Goal: Information Seeking & Learning: Learn about a topic

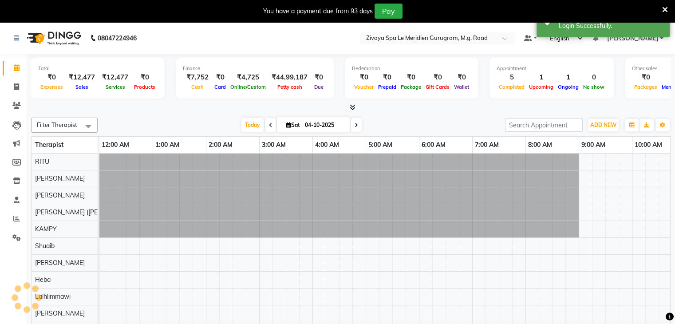
scroll to position [0, 320]
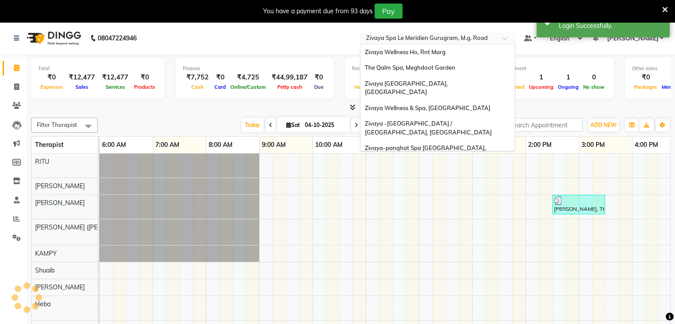
click at [483, 38] on input "text" at bounding box center [428, 39] width 129 height 9
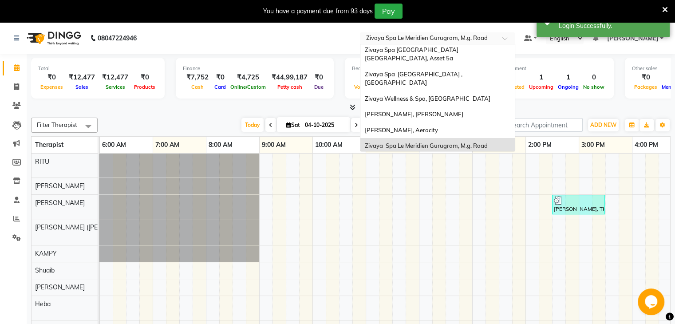
scroll to position [0, 0]
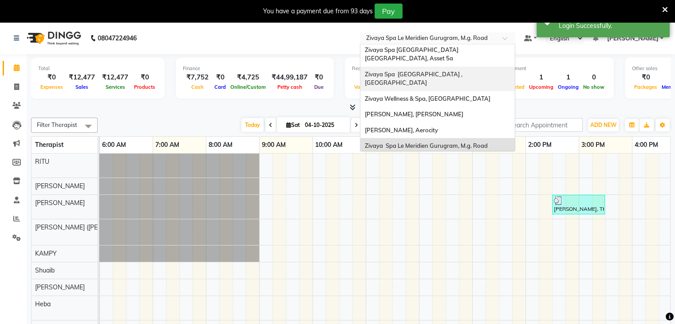
click at [464, 71] on span "Zivaya Spa [GEOGRAPHIC_DATA] , [GEOGRAPHIC_DATA]" at bounding box center [414, 79] width 99 height 16
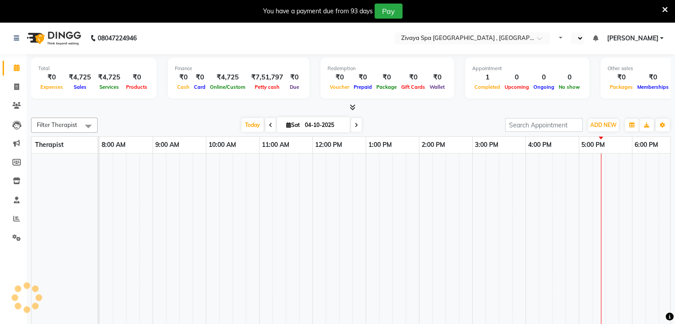
select select "en"
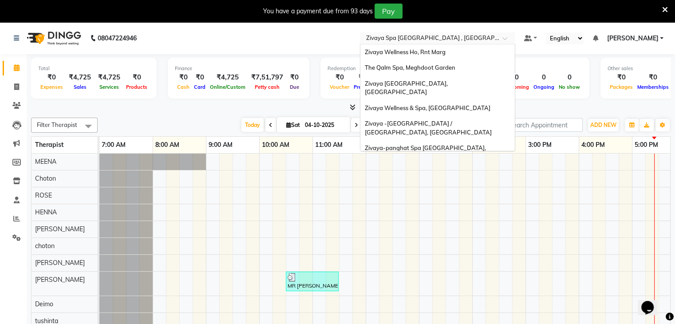
click at [478, 40] on input "text" at bounding box center [428, 39] width 129 height 9
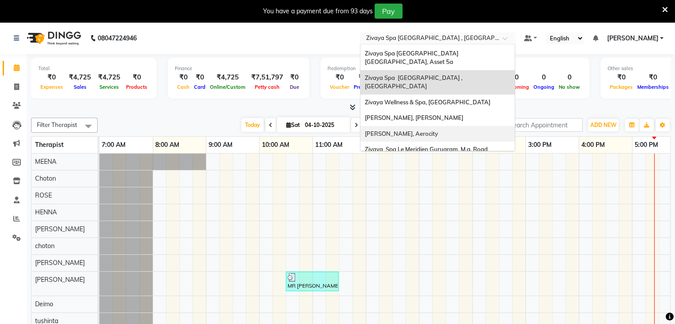
scroll to position [139, 0]
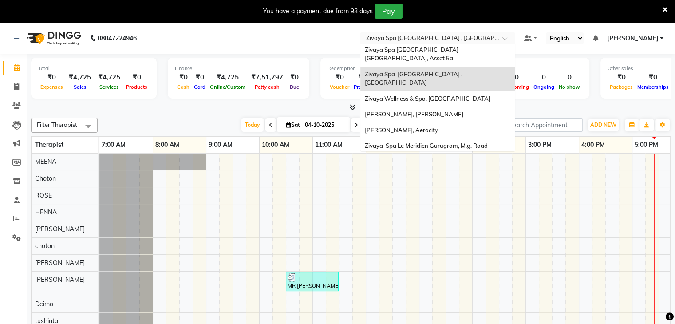
click at [479, 154] on div "[GEOGRAPHIC_DATA], [GEOGRAPHIC_DATA]" at bounding box center [437, 162] width 154 height 16
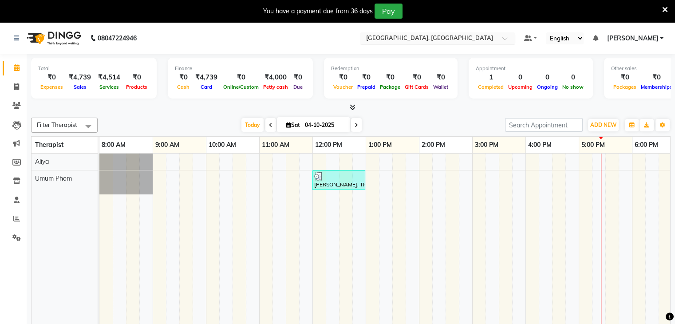
click at [427, 39] on input "text" at bounding box center [428, 39] width 129 height 9
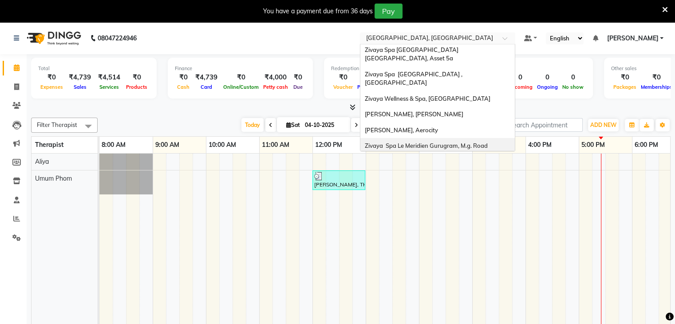
scroll to position [22, 0]
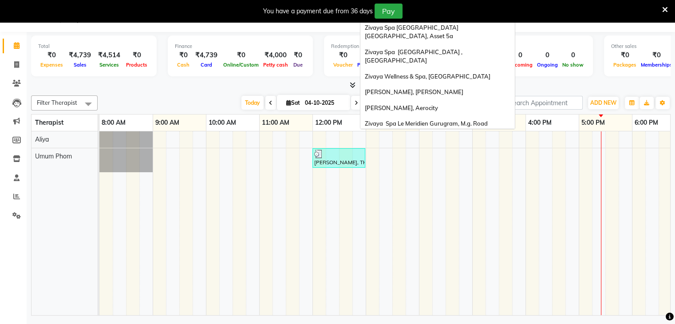
click at [413, 151] on span "[GEOGRAPHIC_DATA], [GEOGRAPHIC_DATA]" at bounding box center [428, 154] width 127 height 7
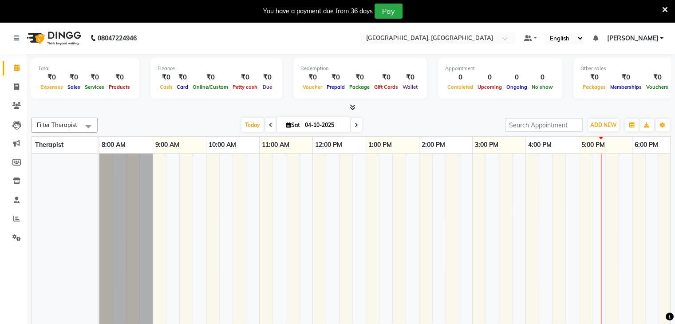
click at [269, 123] on icon at bounding box center [271, 125] width 4 height 5
type input "03-10-2025"
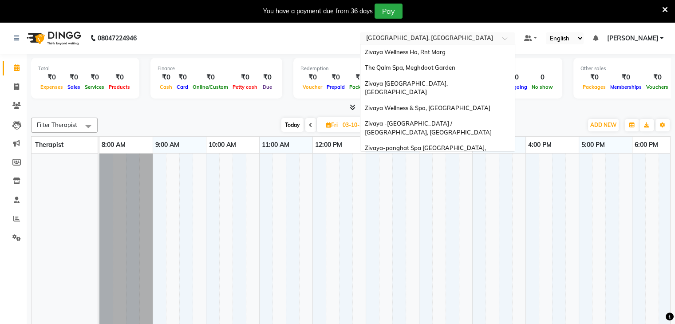
click at [397, 41] on input "text" at bounding box center [428, 39] width 129 height 9
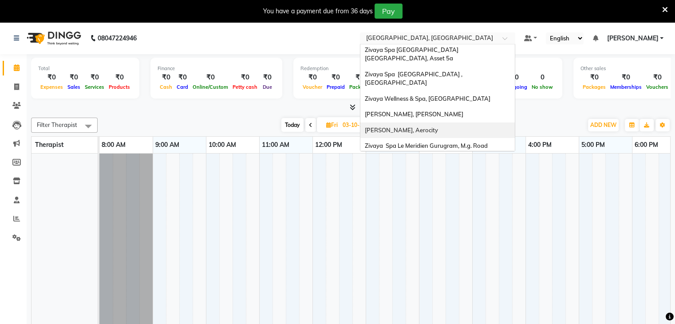
click at [399, 127] on span "[PERSON_NAME], Aerocity" at bounding box center [401, 130] width 73 height 7
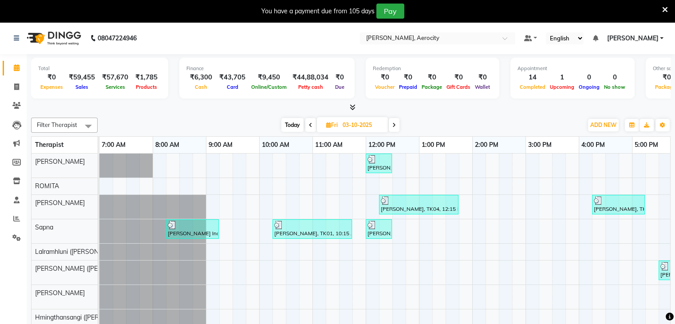
click at [396, 126] on span at bounding box center [394, 125] width 11 height 14
type input "04-10-2025"
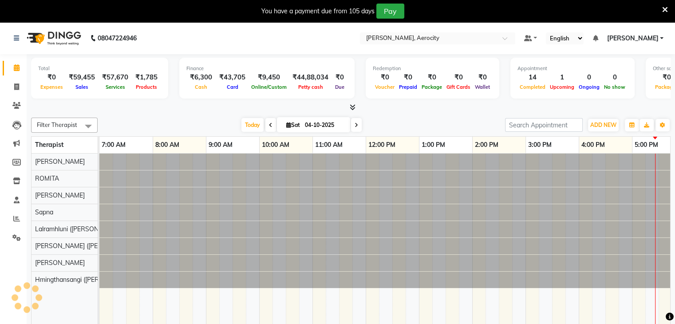
scroll to position [0, 334]
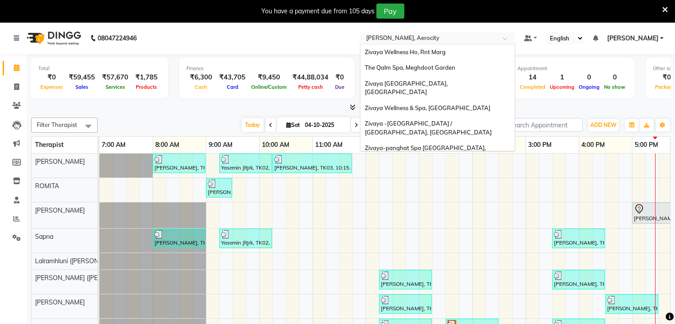
click at [418, 41] on input "text" at bounding box center [428, 39] width 129 height 9
click at [423, 72] on div "The Qalm Spa, Meghdoot Garden" at bounding box center [437, 68] width 154 height 16
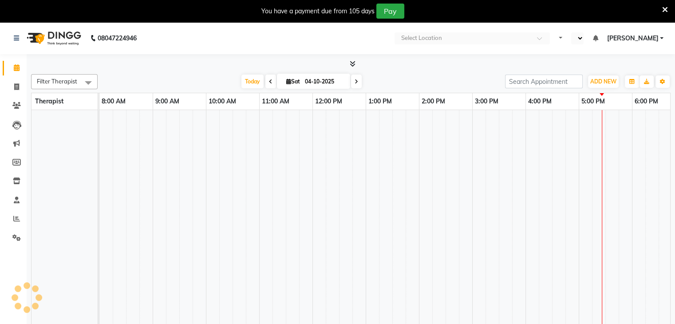
select select "en"
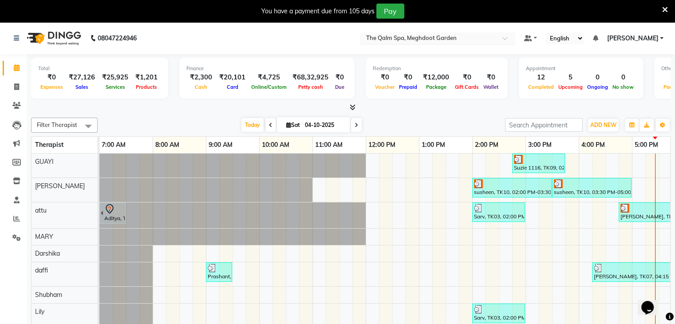
click at [430, 33] on div "Select Location × [GEOGRAPHIC_DATA], [GEOGRAPHIC_DATA]" at bounding box center [437, 38] width 155 height 12
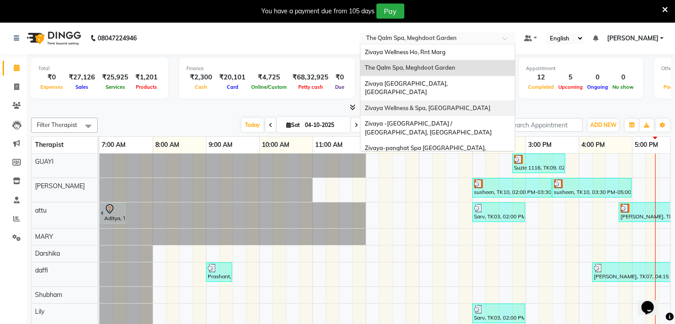
click at [426, 100] on div "Zivaya Wellness & Spa, [GEOGRAPHIC_DATA]" at bounding box center [437, 108] width 154 height 16
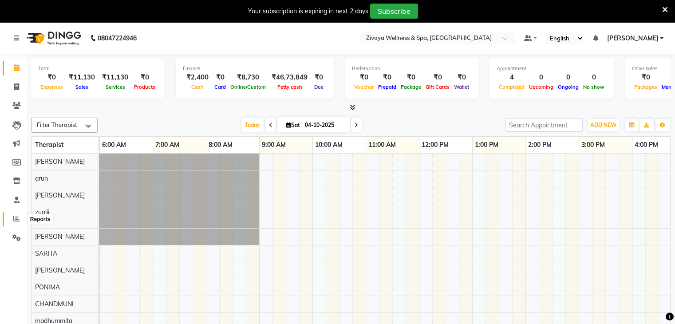
click at [16, 221] on icon at bounding box center [16, 218] width 7 height 7
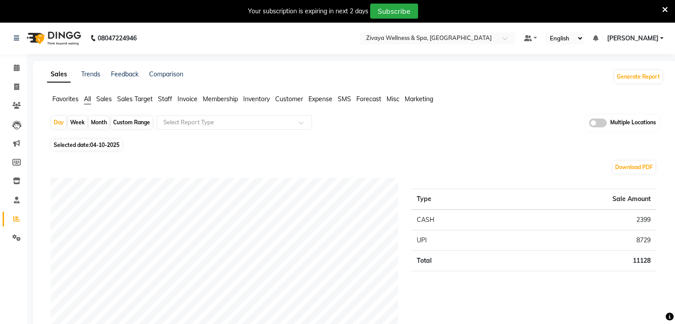
click at [604, 123] on span at bounding box center [598, 123] width 18 height 9
click at [589, 124] on input "checkbox" at bounding box center [589, 124] width 0 height 0
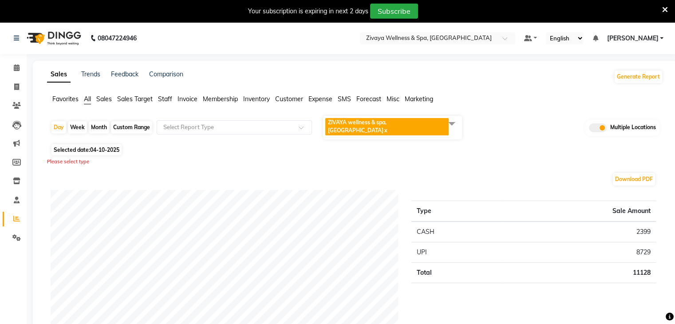
click at [455, 122] on span at bounding box center [452, 123] width 18 height 17
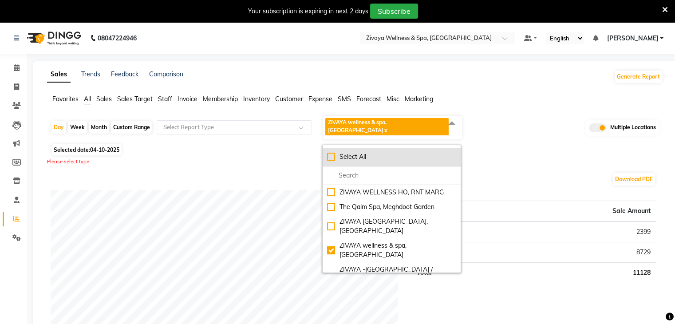
click at [332, 152] on div "Select All" at bounding box center [391, 156] width 129 height 9
checkbox input "true"
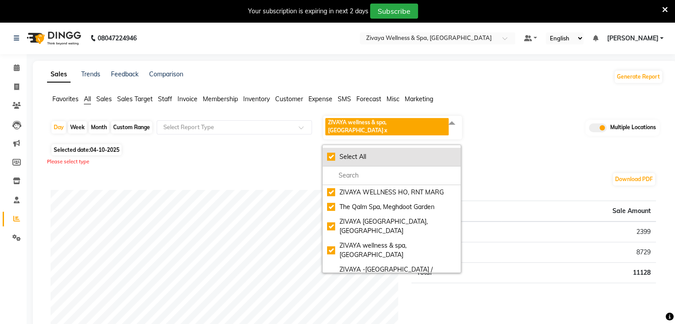
checkbox input "true"
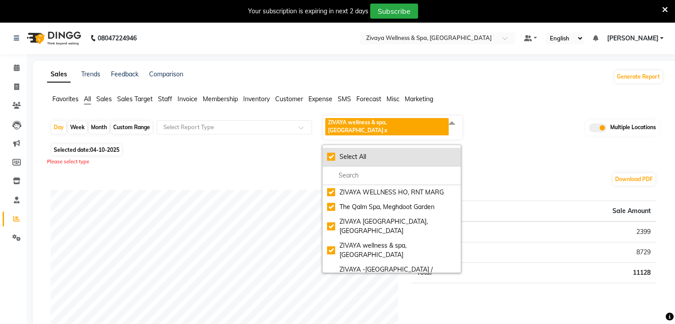
checkbox input "true"
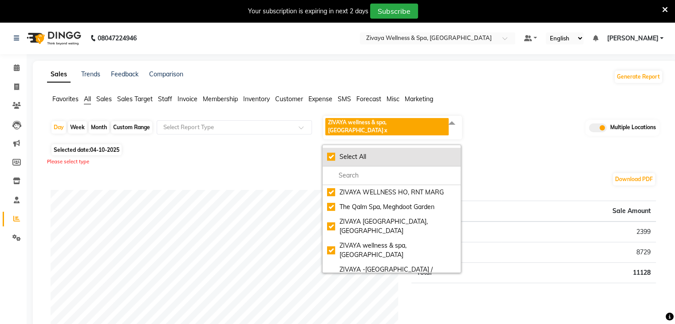
checkbox input "true"
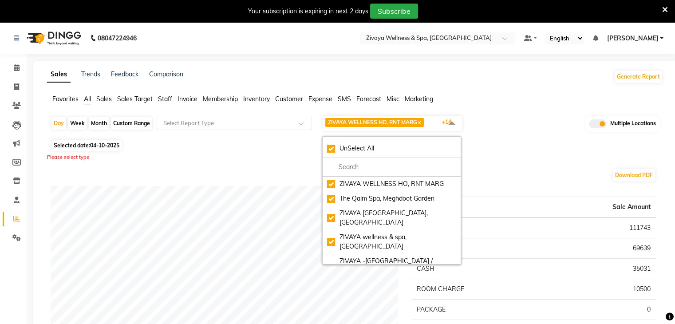
click at [106, 100] on span "Sales" at bounding box center [104, 99] width 16 height 8
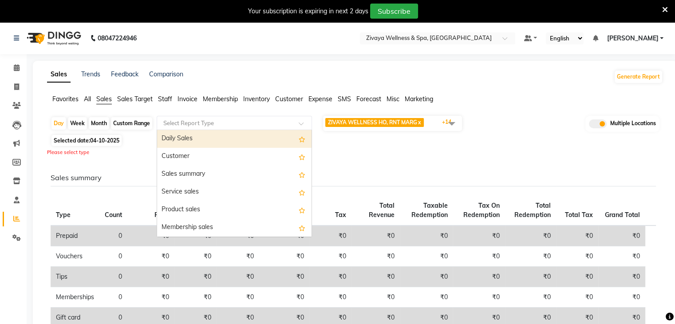
click at [236, 124] on input "text" at bounding box center [226, 123] width 128 height 9
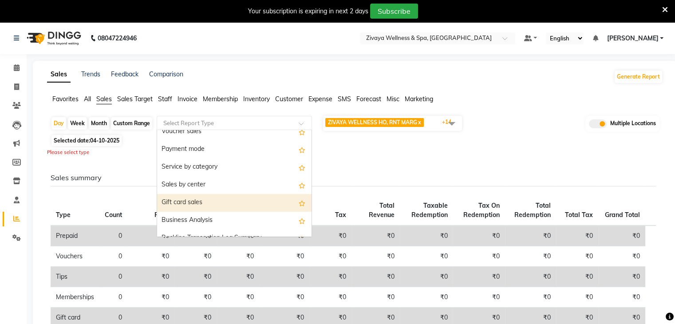
scroll to position [154, 0]
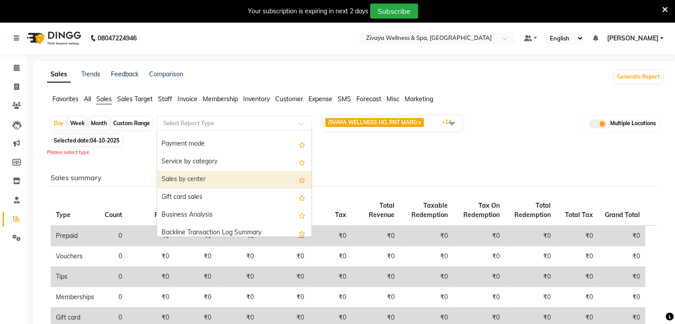
click at [226, 177] on div "Sales by center" at bounding box center [234, 180] width 154 height 18
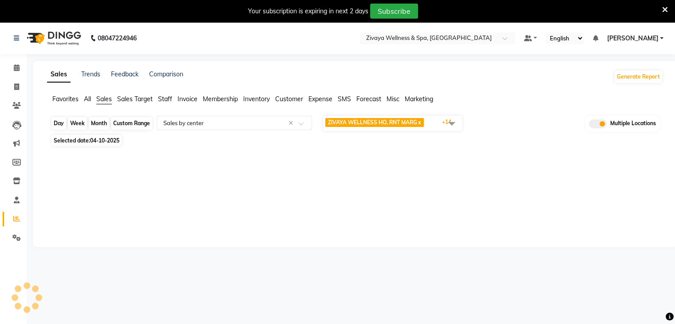
click at [63, 124] on div "Day" at bounding box center [58, 123] width 15 height 12
select select "10"
select select "2025"
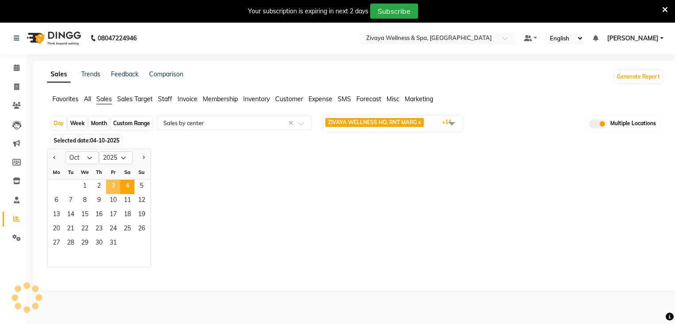
click at [111, 183] on span "3" at bounding box center [113, 187] width 14 height 14
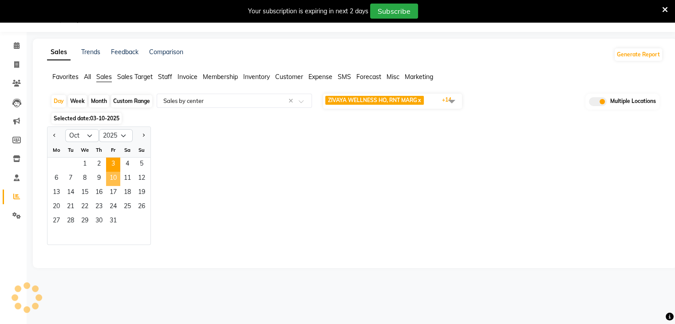
select select "filtered_report"
select select "csv"
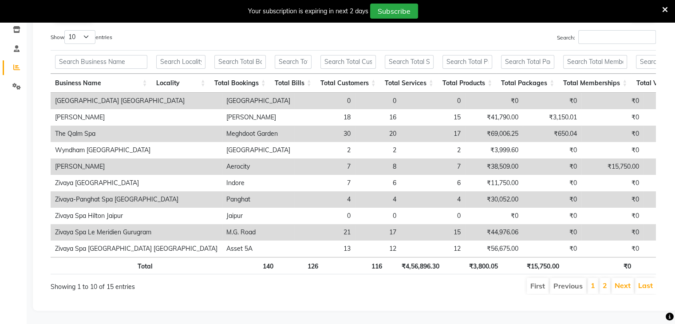
scroll to position [152, 0]
click at [606, 290] on link "2" at bounding box center [605, 285] width 4 height 9
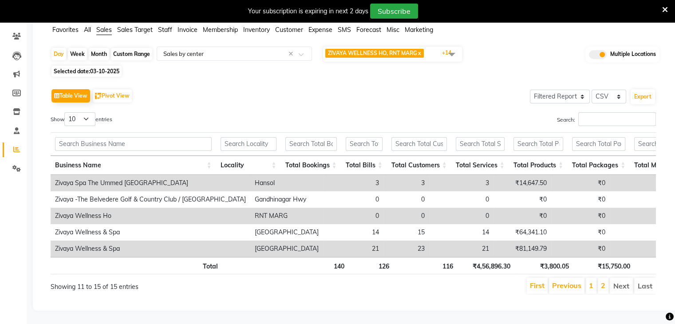
click at [595, 278] on li "1" at bounding box center [591, 286] width 11 height 16
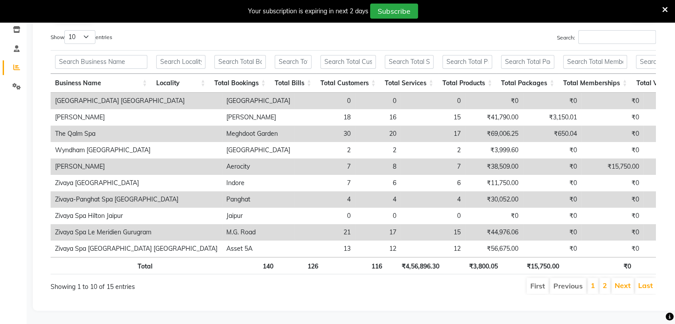
scroll to position [0, 0]
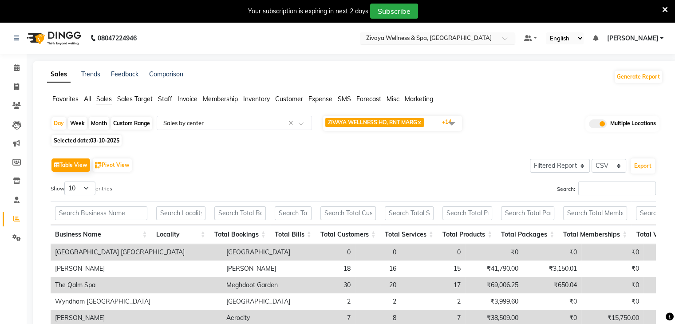
click at [395, 37] on input "text" at bounding box center [428, 39] width 129 height 9
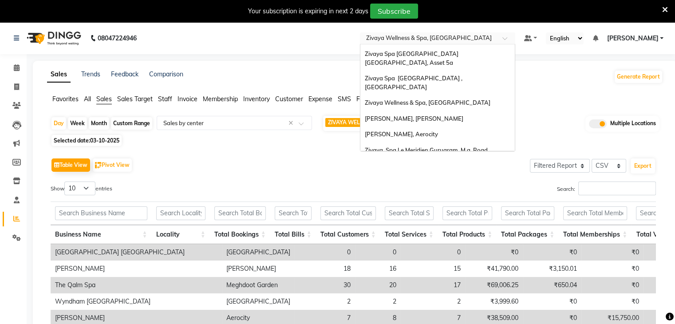
scroll to position [98, 0]
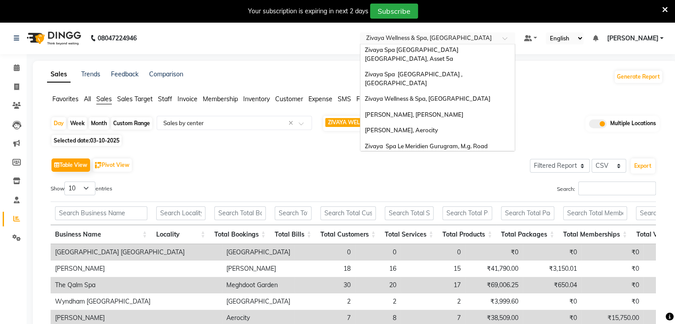
click at [409, 158] on span "[GEOGRAPHIC_DATA], [GEOGRAPHIC_DATA]" at bounding box center [428, 161] width 127 height 7
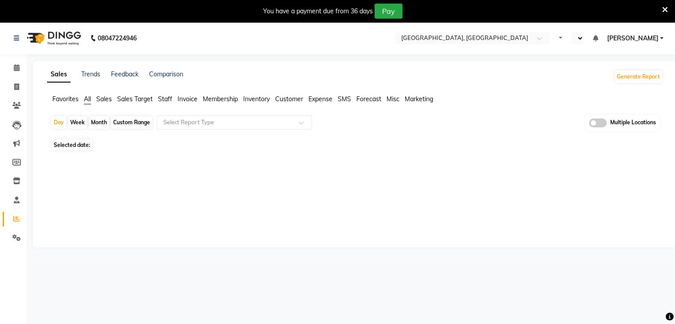
select select "en"
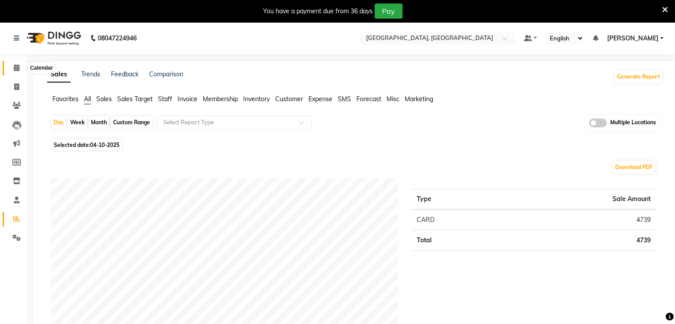
click at [18, 66] on icon at bounding box center [17, 67] width 6 height 7
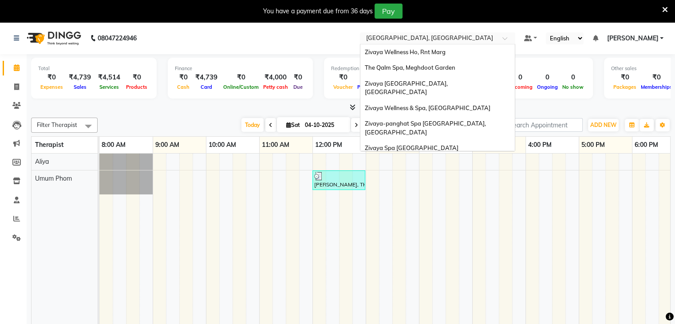
click at [472, 37] on input "text" at bounding box center [428, 39] width 129 height 9
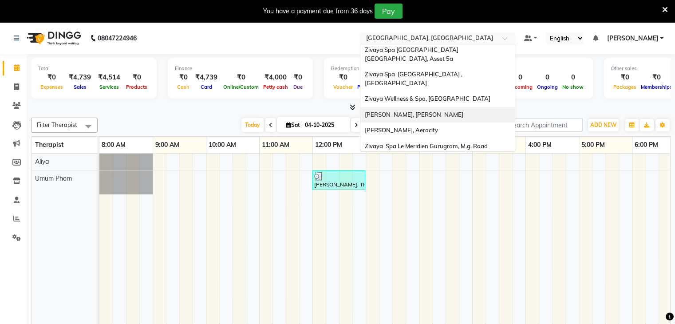
click at [455, 107] on div "[PERSON_NAME], [PERSON_NAME]" at bounding box center [437, 115] width 154 height 16
